Goal: Transaction & Acquisition: Purchase product/service

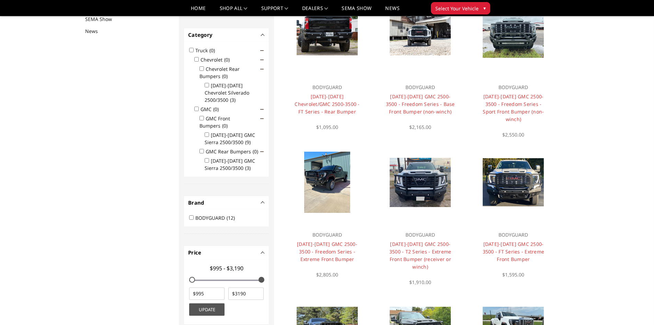
click at [431, 206] on img at bounding box center [420, 182] width 61 height 49
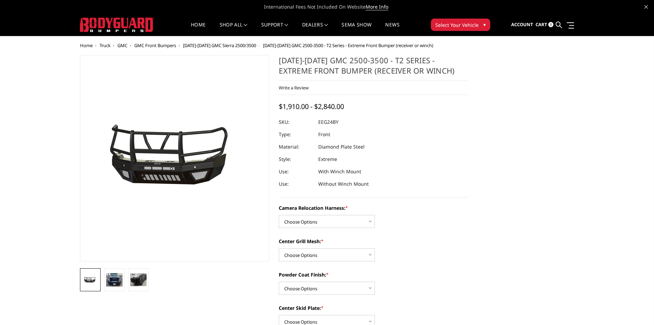
click at [154, 154] on img at bounding box center [203, 158] width 440 height 206
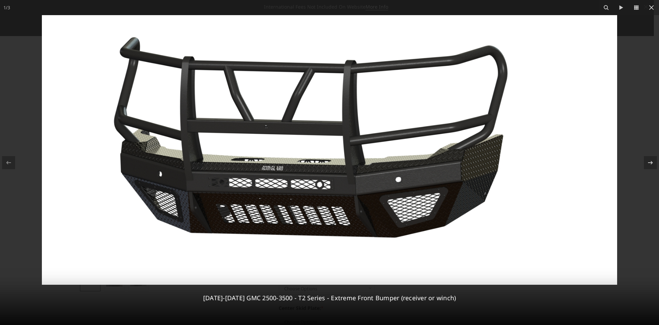
click at [649, 165] on icon at bounding box center [651, 162] width 8 height 8
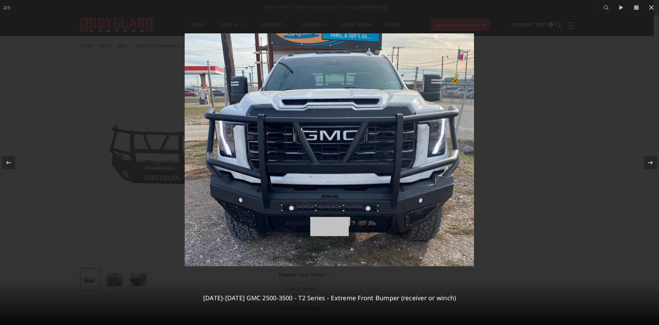
click at [649, 165] on div "2 / [PHONE_NUMBER][DATE][DATE] GMC 2500-3500 - T2 Series - Extreme Front Bumper…" at bounding box center [329, 162] width 659 height 325
click at [648, 167] on div at bounding box center [650, 162] width 13 height 13
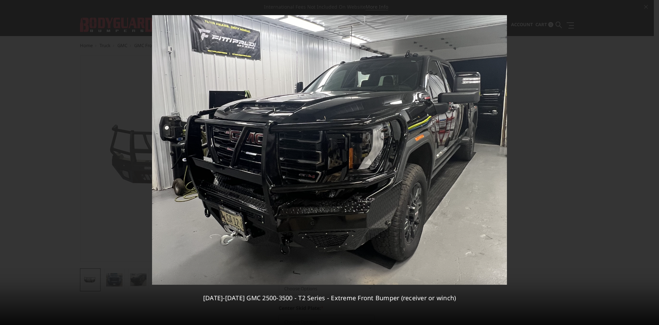
click at [648, 167] on div "3 / [PHONE_NUMBER][DATE][DATE] GMC 2500-3500 - T2 Series - Extreme Front Bumper…" at bounding box center [329, 162] width 659 height 325
click at [650, 7] on icon at bounding box center [652, 7] width 8 height 8
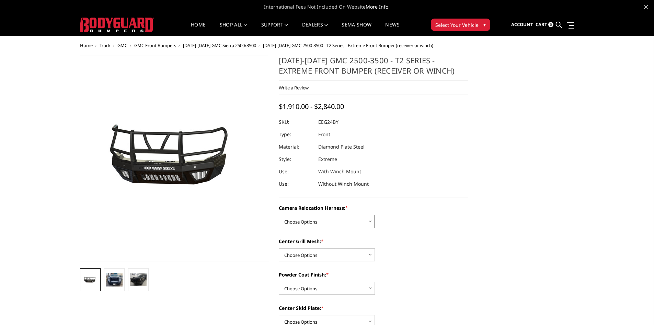
click at [336, 222] on select "Choose Options Without camera harness With camera harness" at bounding box center [327, 221] width 96 height 13
select select "3742"
click at [279, 215] on select "Choose Options Without camera harness With camera harness" at bounding box center [327, 221] width 96 height 13
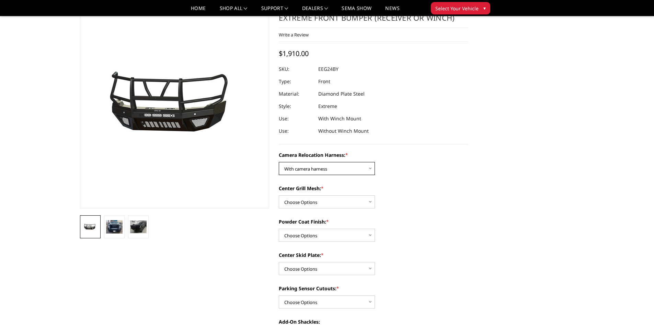
scroll to position [103, 0]
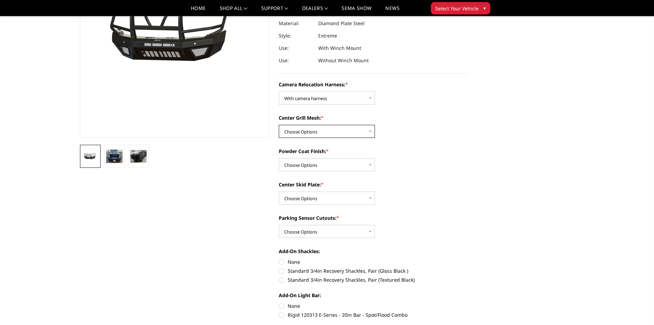
click at [311, 135] on select "Choose Options Without expanded metal With expanded metal" at bounding box center [327, 131] width 96 height 13
click at [279, 125] on select "Choose Options Without expanded metal With expanded metal" at bounding box center [327, 131] width 96 height 13
click at [303, 135] on select "Choose Options Without expanded metal With expanded metal" at bounding box center [327, 131] width 96 height 13
select select "3741"
click at [279, 125] on select "Choose Options Without expanded metal With expanded metal" at bounding box center [327, 131] width 96 height 13
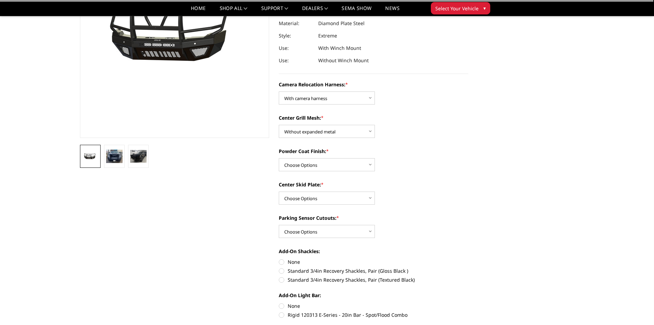
click at [438, 150] on label "Powder Coat Finish: *" at bounding box center [374, 150] width 190 height 7
click at [375, 158] on select "Choose Options Textured Black Powder Coat Gloss Black Powder Coat Bare Metal" at bounding box center [327, 164] width 96 height 13
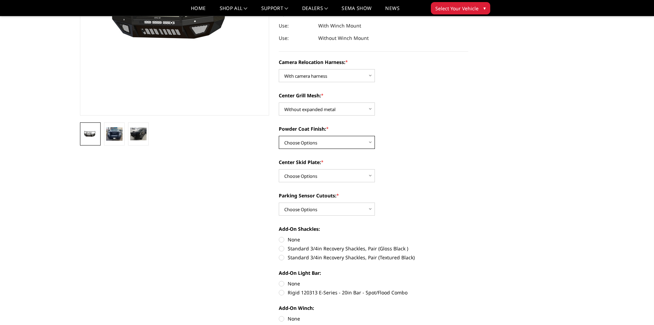
scroll to position [137, 0]
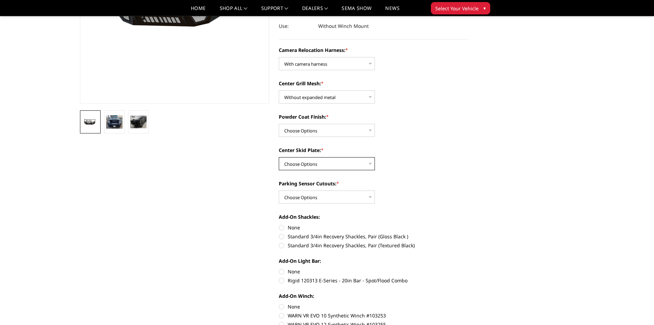
click at [327, 163] on select "Choose Options Winch Mount Skid Plate Standard Skid Plate (included) 2" Receive…" at bounding box center [327, 163] width 96 height 13
select select "3736"
click at [279, 157] on select "Choose Options Winch Mount Skid Plate Standard Skid Plate (included) 2" Receive…" at bounding box center [327, 163] width 96 height 13
click at [322, 198] on select "Choose Options Yes - With Parking Sensor Cutouts" at bounding box center [327, 196] width 96 height 13
select select "3733"
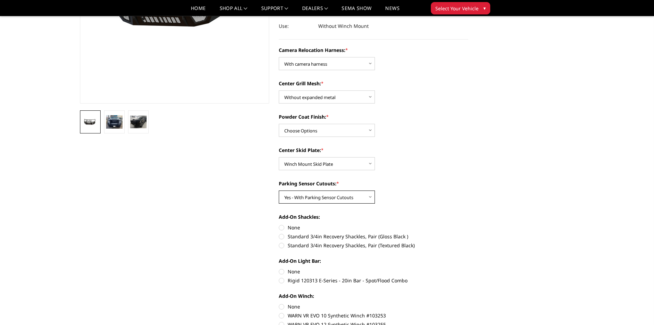
click at [279, 190] on select "Choose Options Yes - With Parking Sensor Cutouts" at bounding box center [327, 196] width 96 height 13
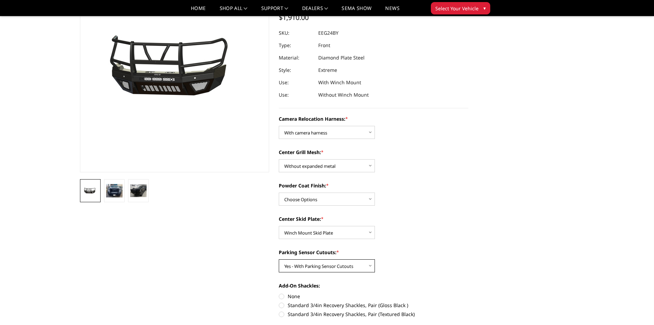
scroll to position [0, 0]
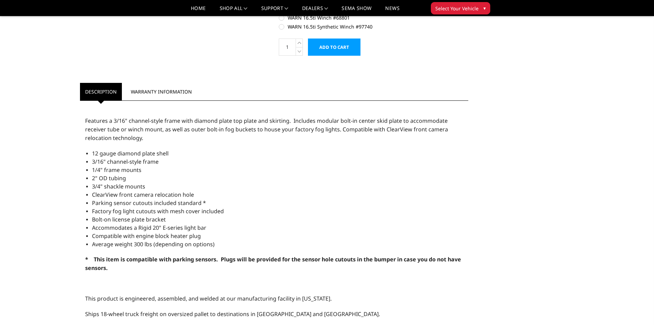
click at [333, 46] on input "Add to Cart" at bounding box center [334, 46] width 53 height 17
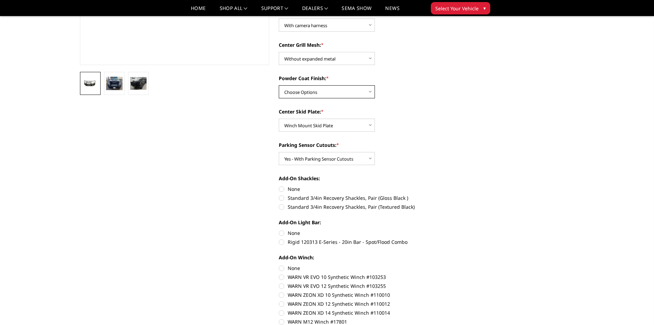
scroll to position [172, 0]
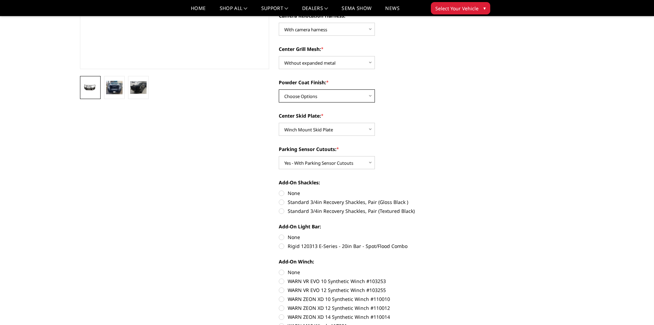
click at [316, 98] on select "Choose Options Textured Black Powder Coat Gloss Black Powder Coat Bare Metal" at bounding box center [327, 95] width 96 height 13
select select "3739"
click at [279, 89] on select "Choose Options Textured Black Powder Coat Gloss Black Powder Coat Bare Metal" at bounding box center [327, 95] width 96 height 13
click at [120, 85] on img at bounding box center [114, 87] width 16 height 13
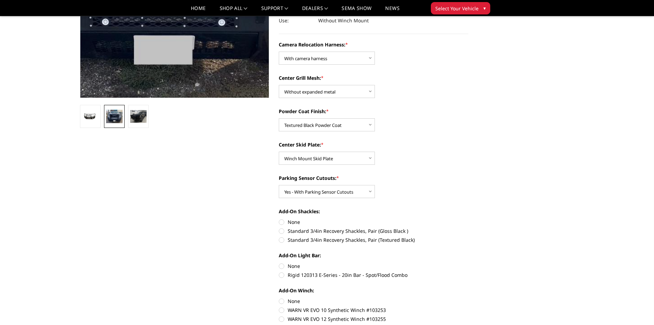
scroll to position [109, 0]
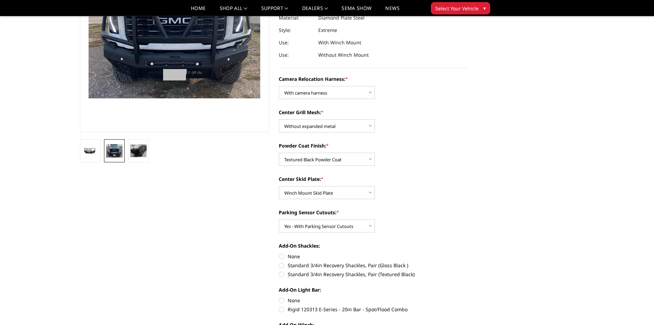
click at [141, 151] on img at bounding box center [138, 150] width 16 height 13
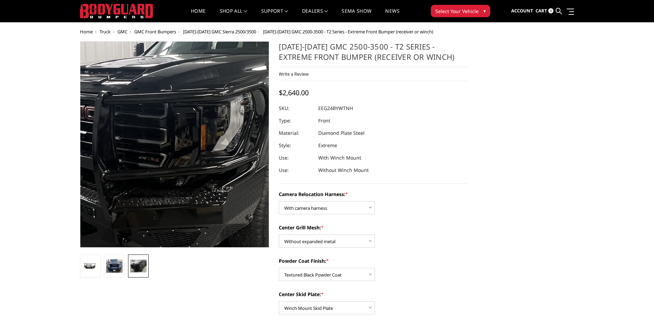
scroll to position [10, 0]
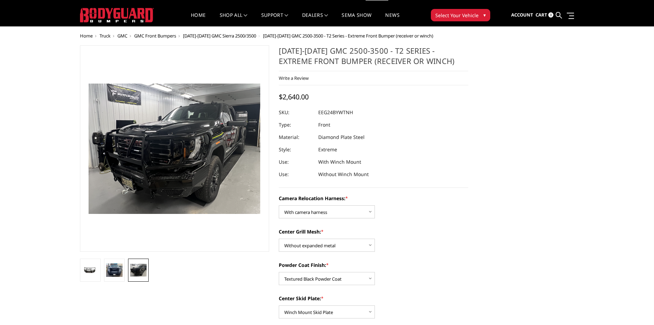
click at [115, 274] on img at bounding box center [114, 269] width 16 height 13
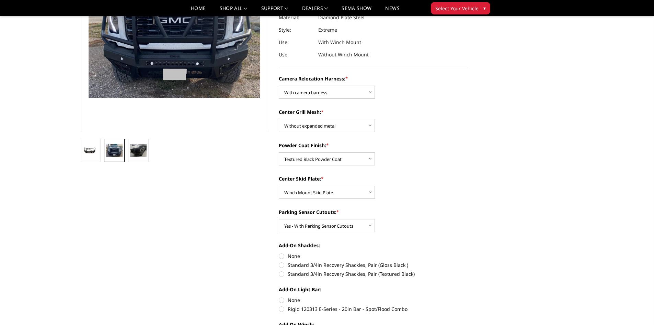
scroll to position [113, 0]
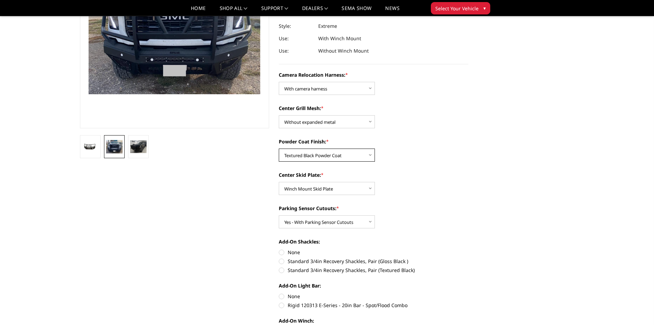
click at [289, 155] on select "Choose Options Textured Black Powder Coat Gloss Black Powder Coat Bare Metal" at bounding box center [327, 154] width 96 height 13
click at [279, 148] on select "Choose Options Textured Black Powder Coat Gloss Black Powder Coat Bare Metal" at bounding box center [327, 154] width 96 height 13
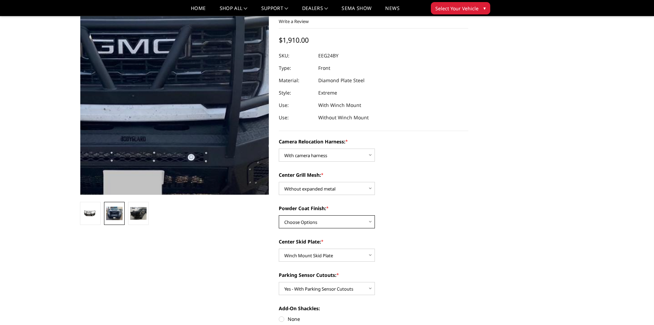
scroll to position [172, 0]
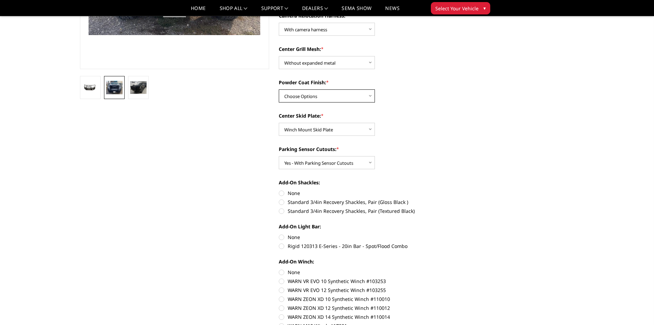
click at [282, 94] on select "Choose Options Textured Black Powder Coat Gloss Black Powder Coat Bare Metal" at bounding box center [327, 95] width 96 height 13
select select "3738"
click at [279, 89] on select "Choose Options Textured Black Powder Coat Gloss Black Powder Coat Bare Metal" at bounding box center [327, 95] width 96 height 13
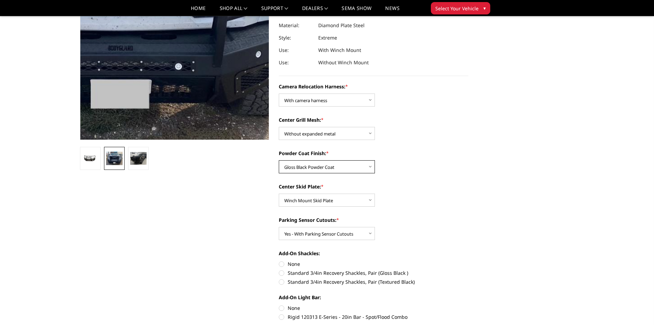
scroll to position [103, 0]
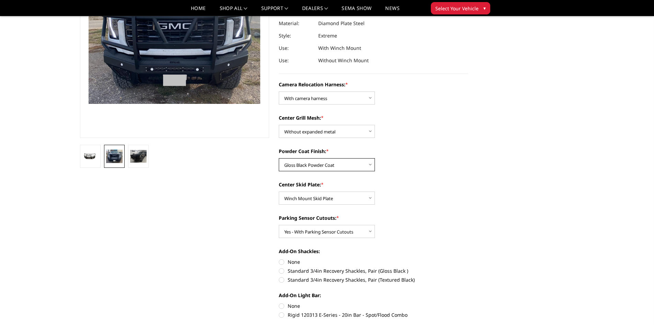
click at [298, 160] on select "Choose Options Textured Black Powder Coat Gloss Black Powder Coat Bare Metal" at bounding box center [327, 164] width 96 height 13
click at [279, 158] on select "Choose Options Textured Black Powder Coat Gloss Black Powder Coat Bare Metal" at bounding box center [327, 164] width 96 height 13
click at [340, 163] on select "Choose Options Textured Black Powder Coat Gloss Black Powder Coat Bare Metal" at bounding box center [327, 164] width 96 height 13
select select "3739"
click at [279, 158] on select "Choose Options Textured Black Powder Coat Gloss Black Powder Coat Bare Metal" at bounding box center [327, 164] width 96 height 13
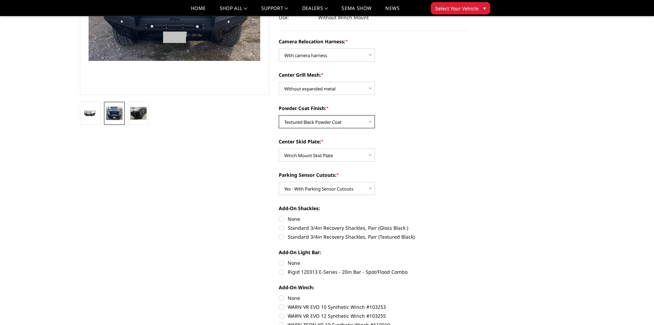
scroll to position [206, 0]
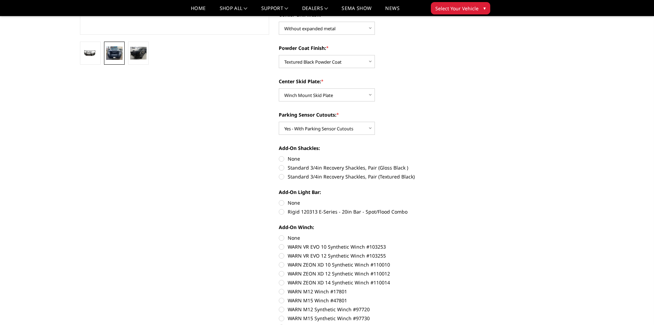
click at [283, 159] on label "None" at bounding box center [374, 158] width 190 height 7
click at [279, 155] on input "None" at bounding box center [279, 155] width 0 height 0
radio input "true"
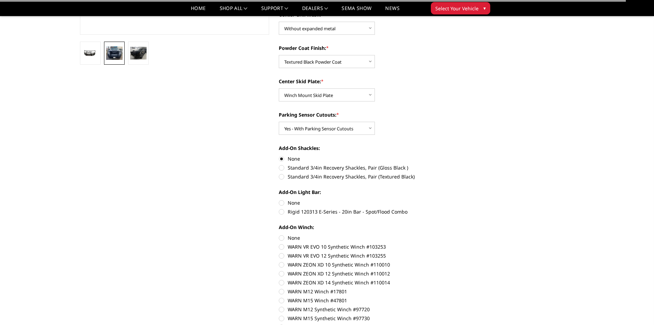
click at [282, 202] on label "None" at bounding box center [374, 202] width 190 height 7
click at [279, 199] on input "None" at bounding box center [279, 199] width 0 height 0
radio input "true"
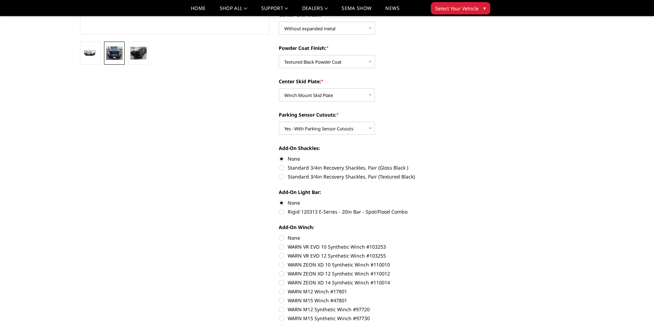
click at [281, 237] on label "None" at bounding box center [374, 237] width 190 height 7
click at [279, 234] on input "None" at bounding box center [279, 234] width 0 height 0
radio input "true"
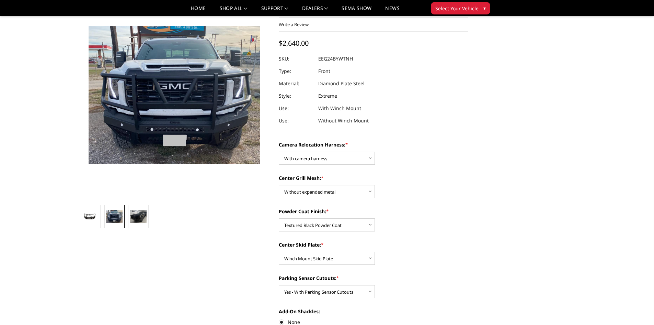
scroll to position [0, 0]
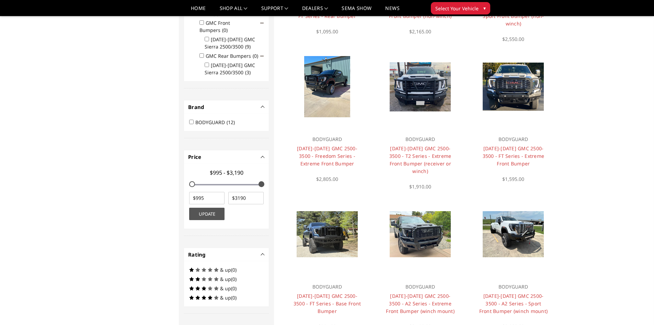
scroll to position [227, 0]
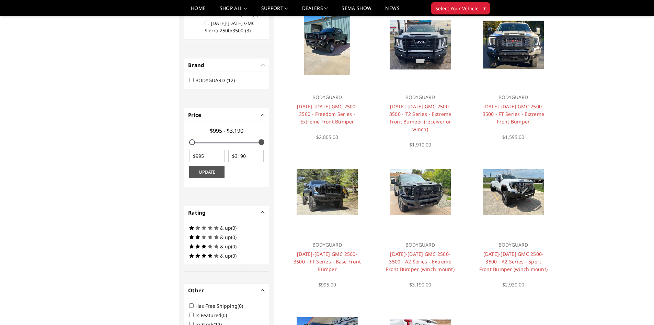
click at [428, 236] on div "BODYGUARD 2024-2025 GMC 2500-3500 - A2 Series - Extreme Front Bumper (winch mou…" at bounding box center [420, 261] width 83 height 54
click at [431, 185] on link "Quick View" at bounding box center [420, 190] width 46 height 11
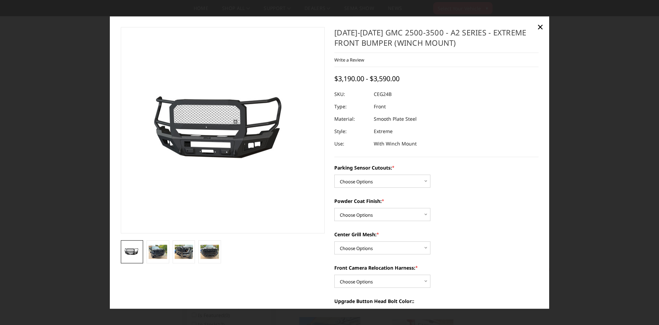
click at [153, 250] on img at bounding box center [158, 252] width 19 height 14
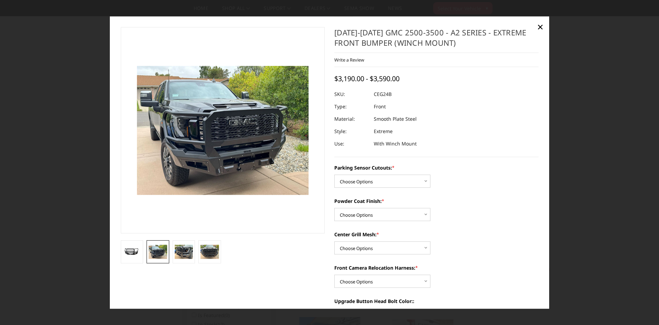
click at [183, 250] on img at bounding box center [184, 252] width 19 height 14
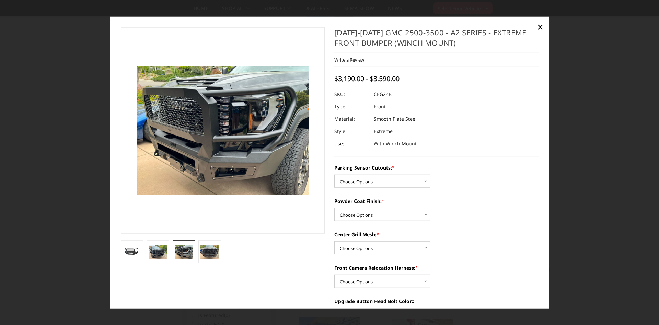
click at [543, 26] on span "×" at bounding box center [540, 26] width 6 height 15
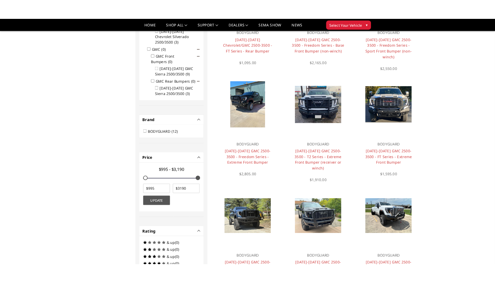
scroll to position [0, 0]
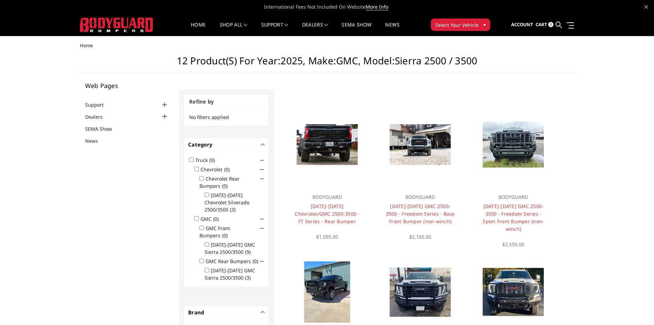
click at [428, 286] on link "Quick View" at bounding box center [420, 289] width 46 height 11
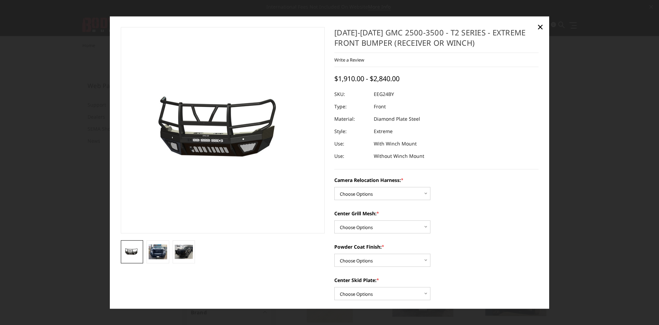
click at [158, 252] on img at bounding box center [158, 251] width 19 height 15
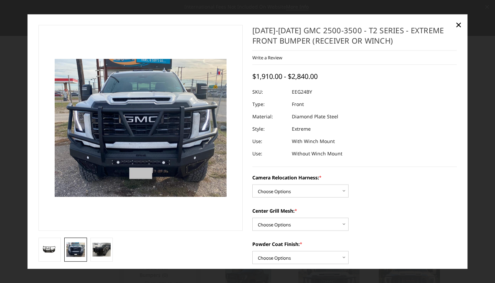
click at [57, 249] on img at bounding box center [50, 250] width 19 height 9
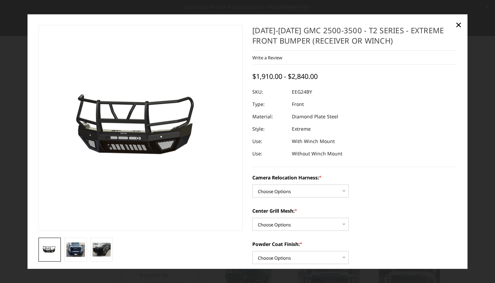
click at [78, 245] on img at bounding box center [75, 249] width 19 height 15
